Goal: Task Accomplishment & Management: Manage account settings

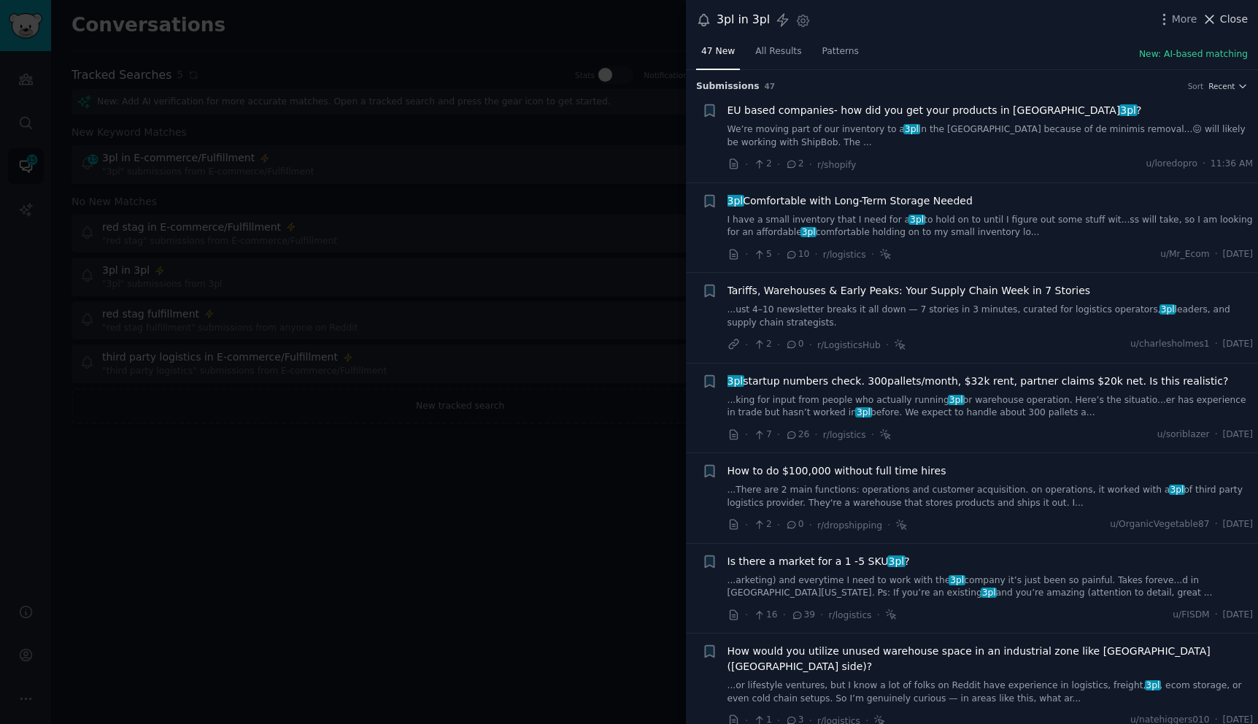
click at [1223, 20] on span "Close" at bounding box center [1234, 19] width 28 height 15
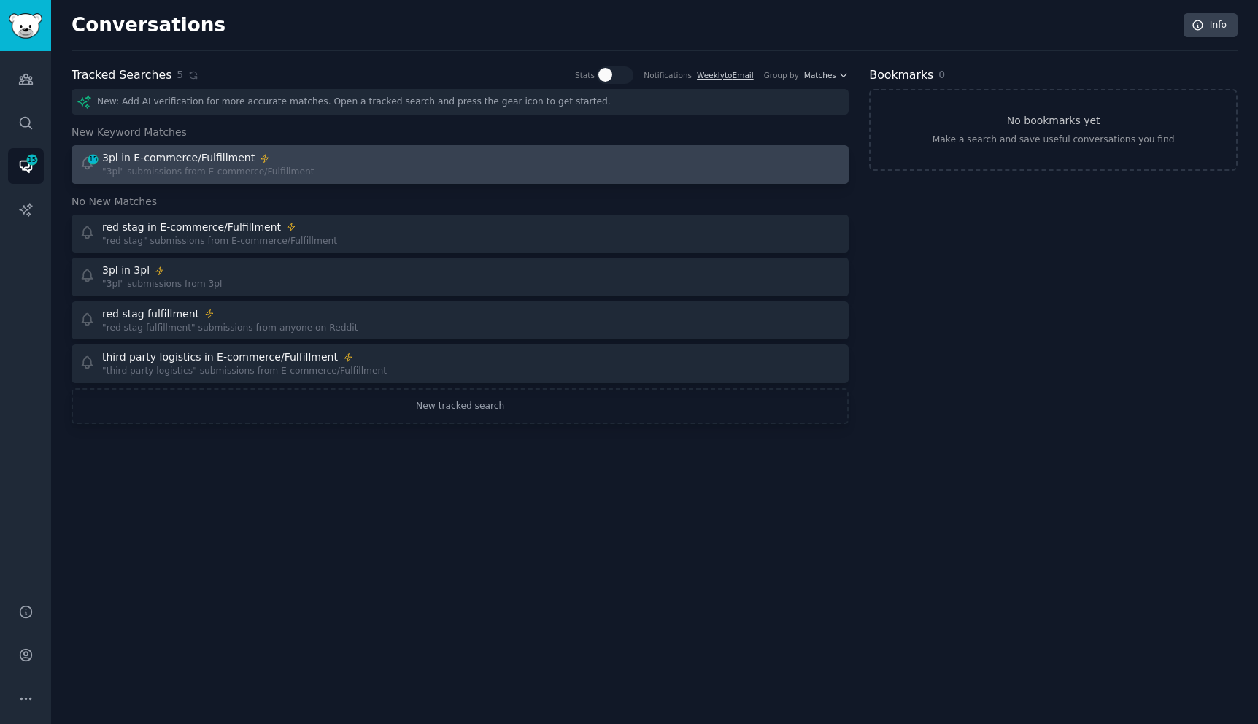
click at [341, 163] on div "15 3pl in E-commerce/Fulfillment "3pl" submissions from E-commerce/Fulfillment" at bounding box center [265, 164] width 371 height 28
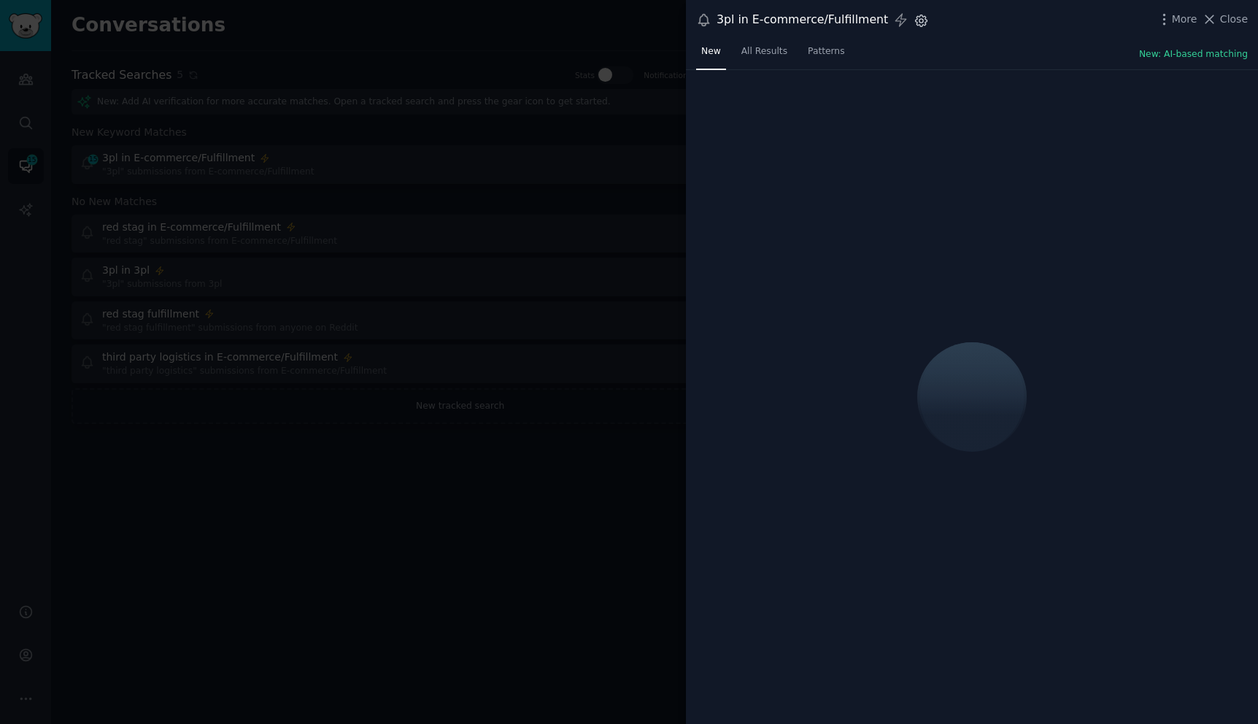
click at [915, 23] on icon "button" at bounding box center [920, 20] width 15 height 15
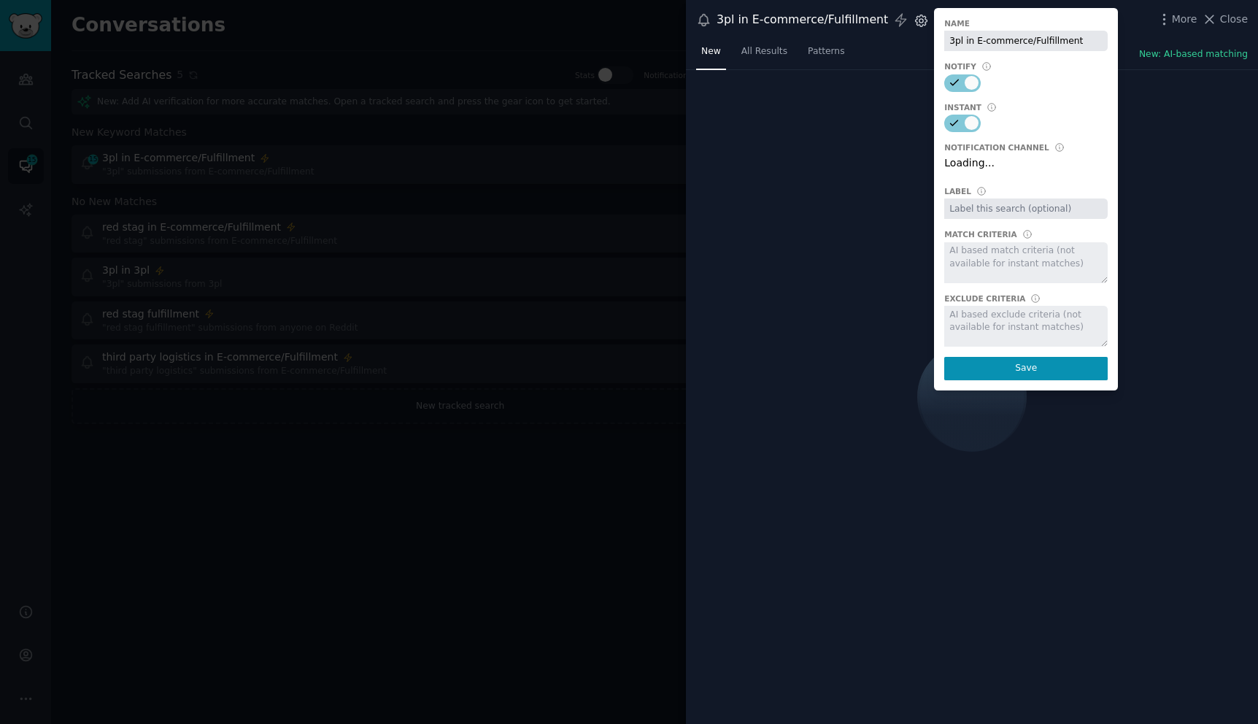
select select "408"
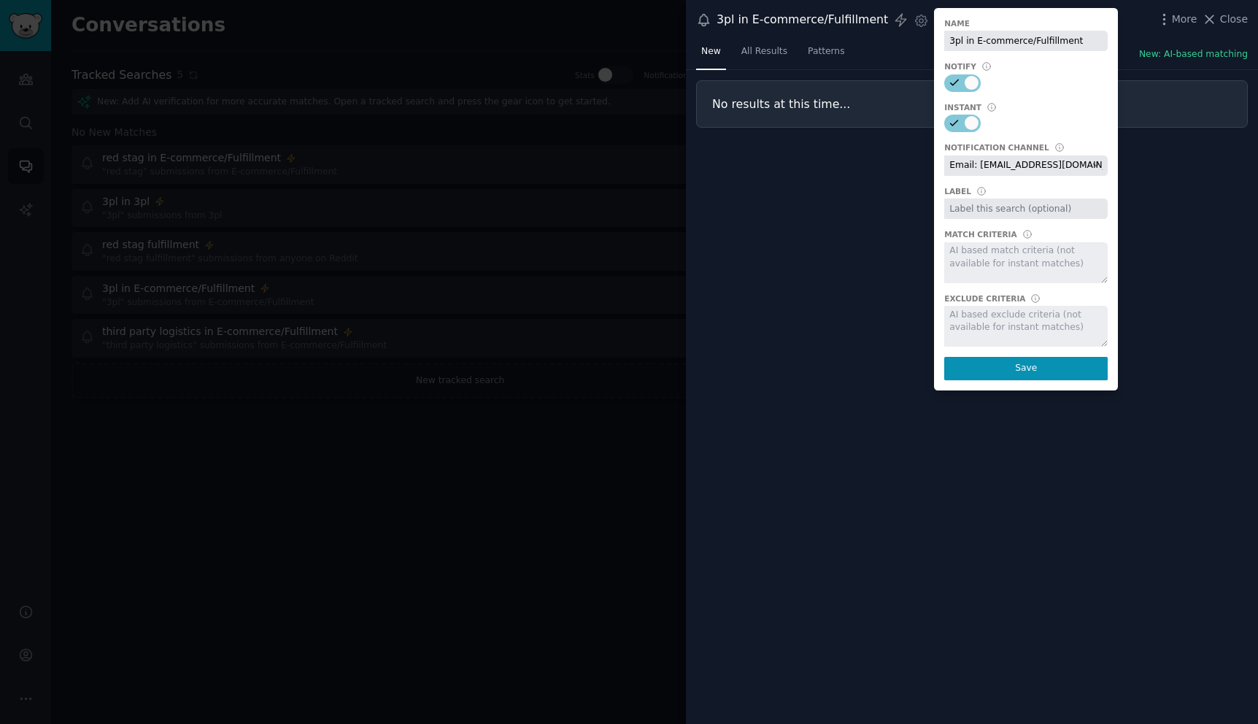
click at [856, 291] on div "No results at this time..." at bounding box center [972, 397] width 572 height 654
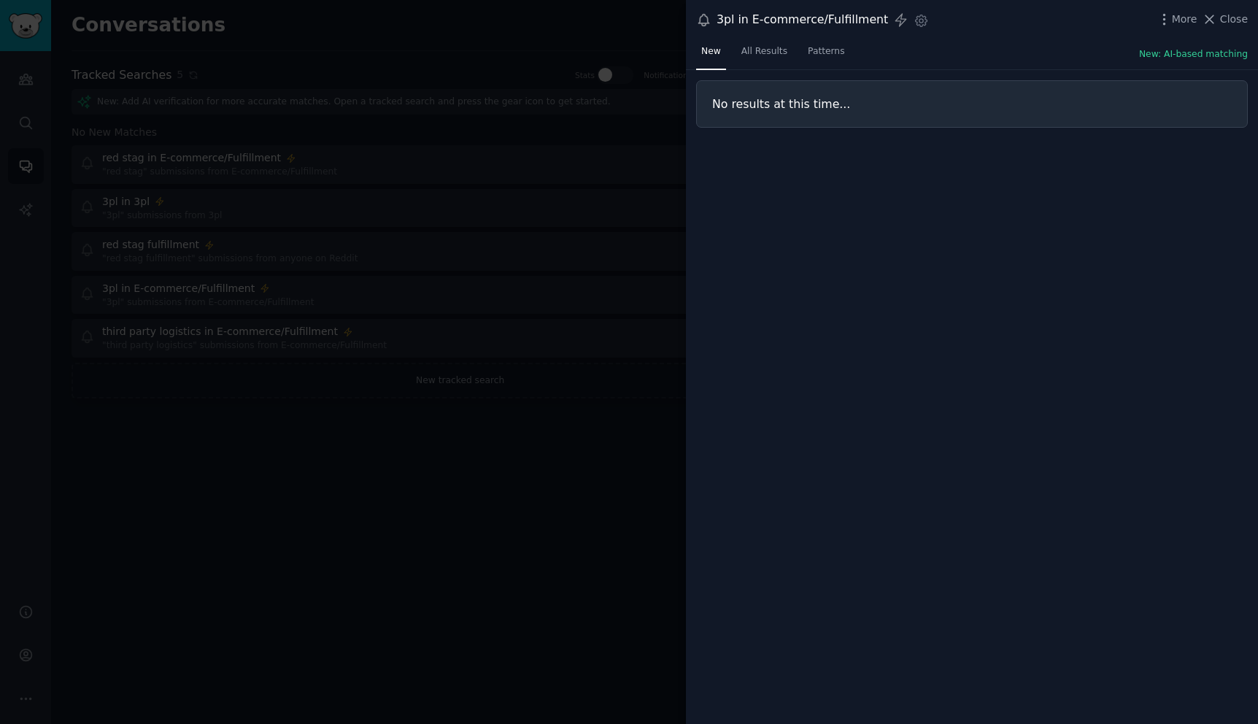
click at [454, 591] on div at bounding box center [629, 362] width 1258 height 724
